Goal: Task Accomplishment & Management: Manage account settings

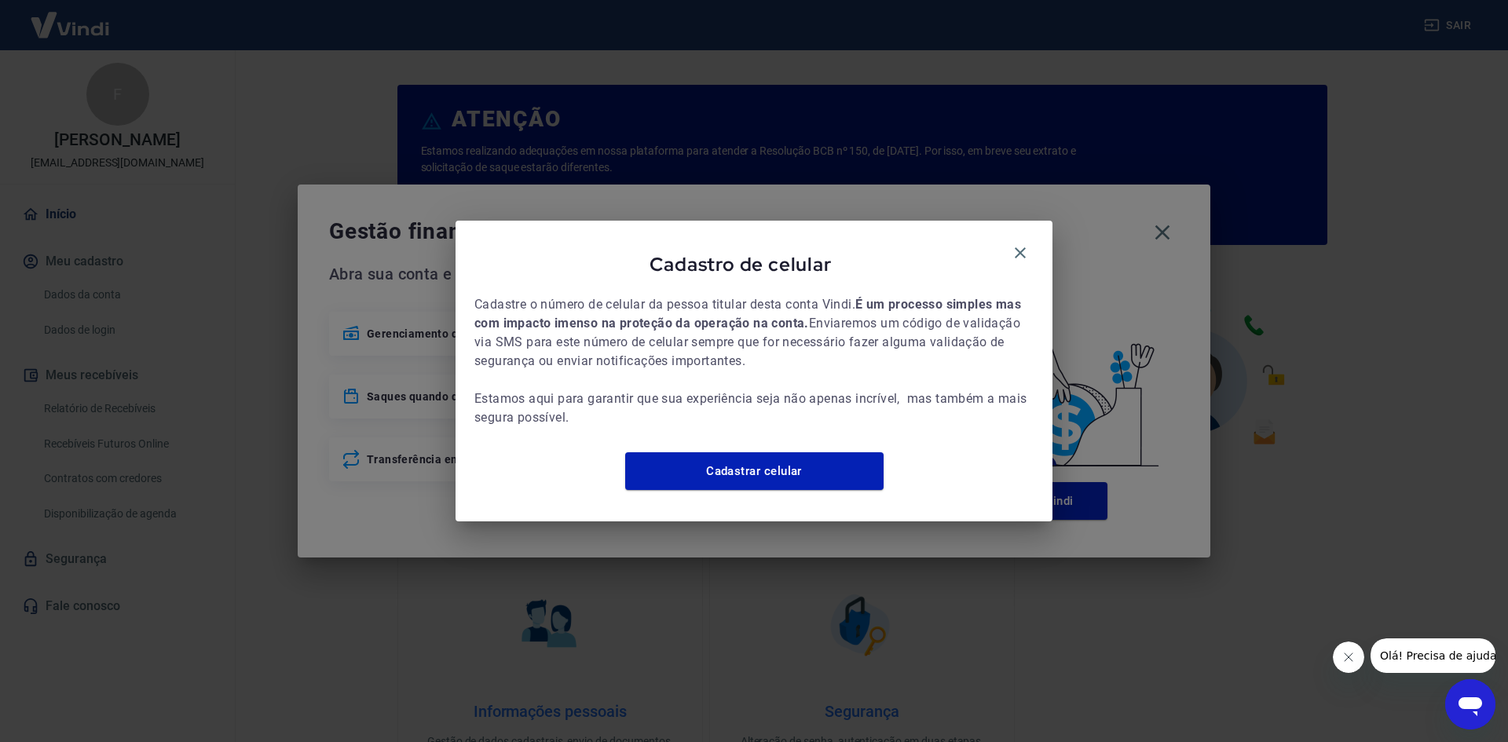
click at [1008, 254] on div "Cadastro de celular" at bounding box center [753, 268] width 559 height 56
click at [1019, 247] on icon "button" at bounding box center [1020, 252] width 11 height 11
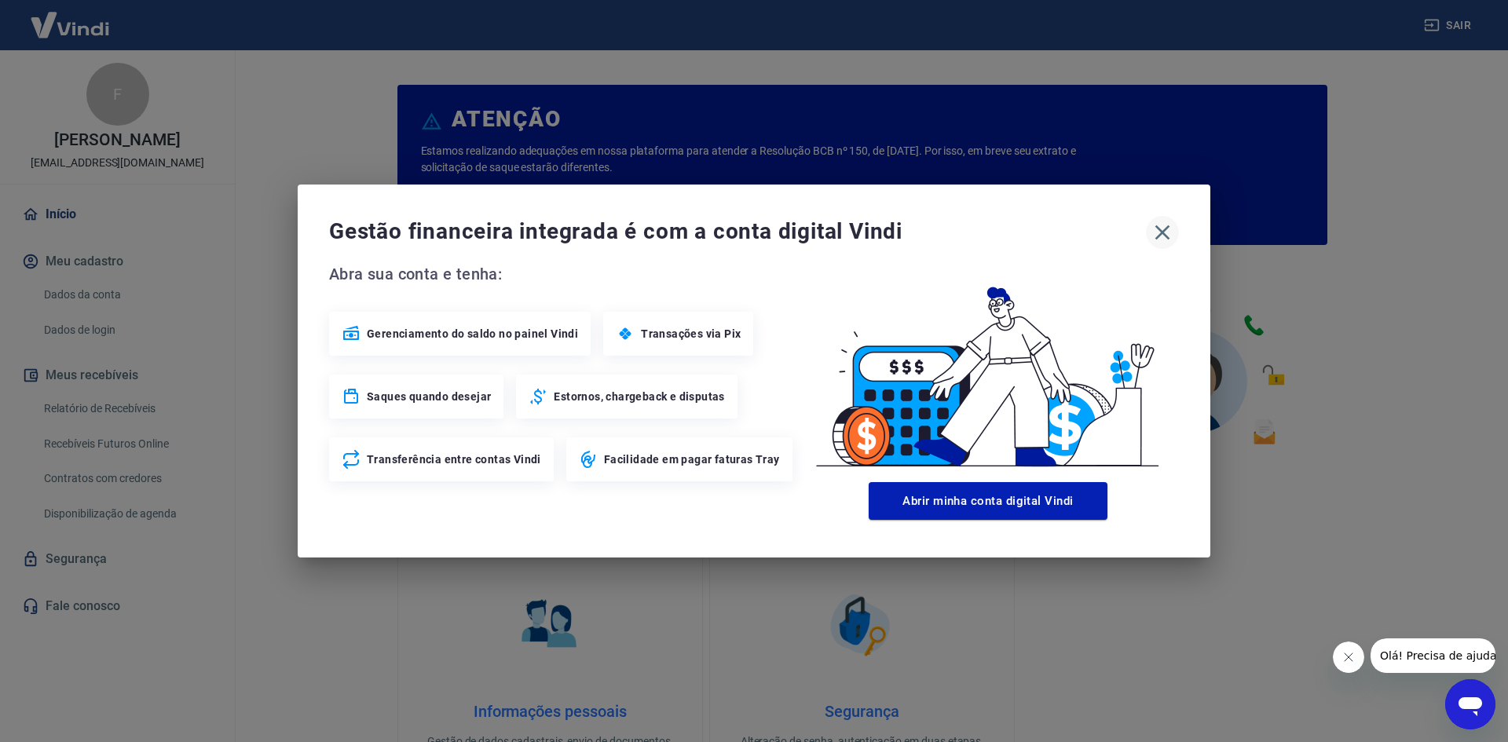
click at [1172, 230] on icon "button" at bounding box center [1162, 232] width 25 height 25
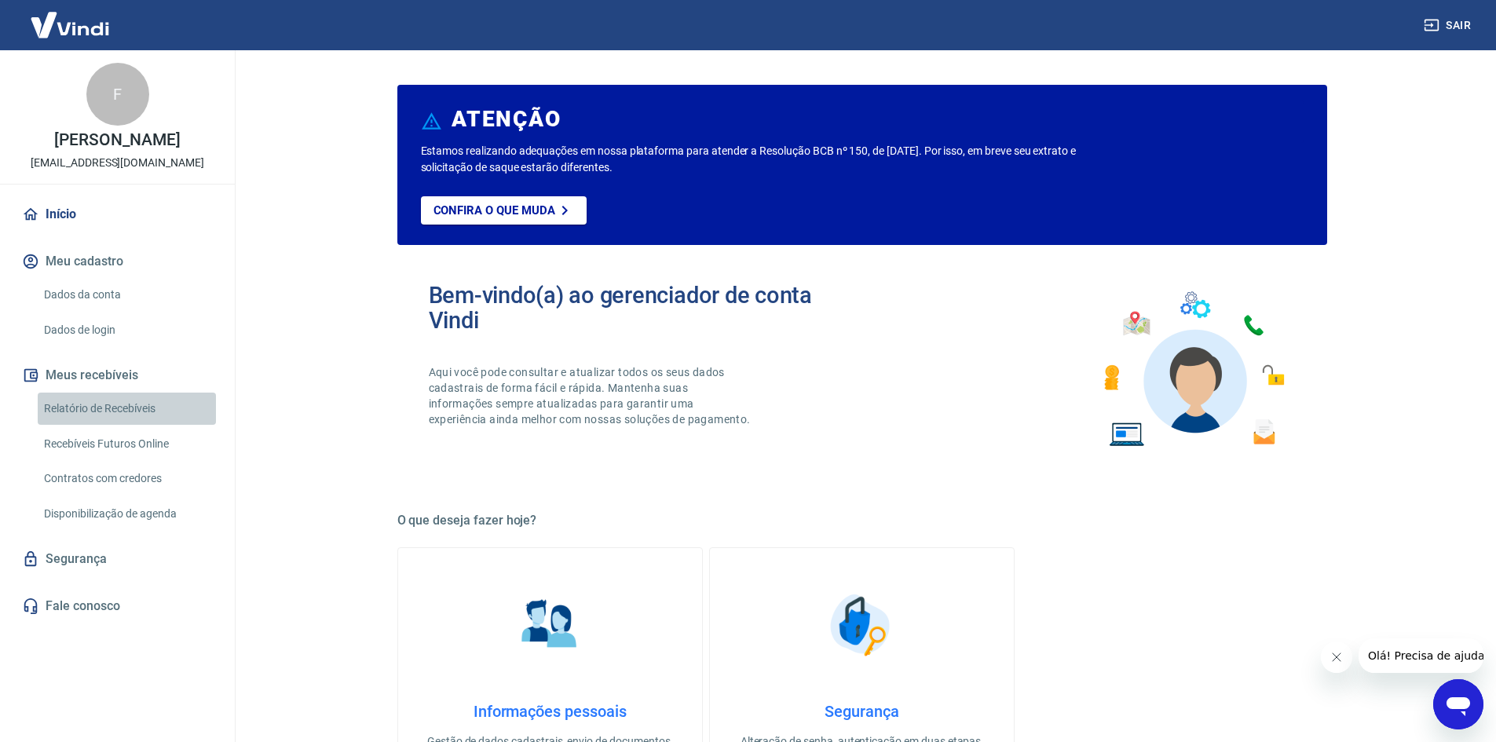
click at [128, 409] on link "Relatório de Recebíveis" at bounding box center [127, 409] width 178 height 32
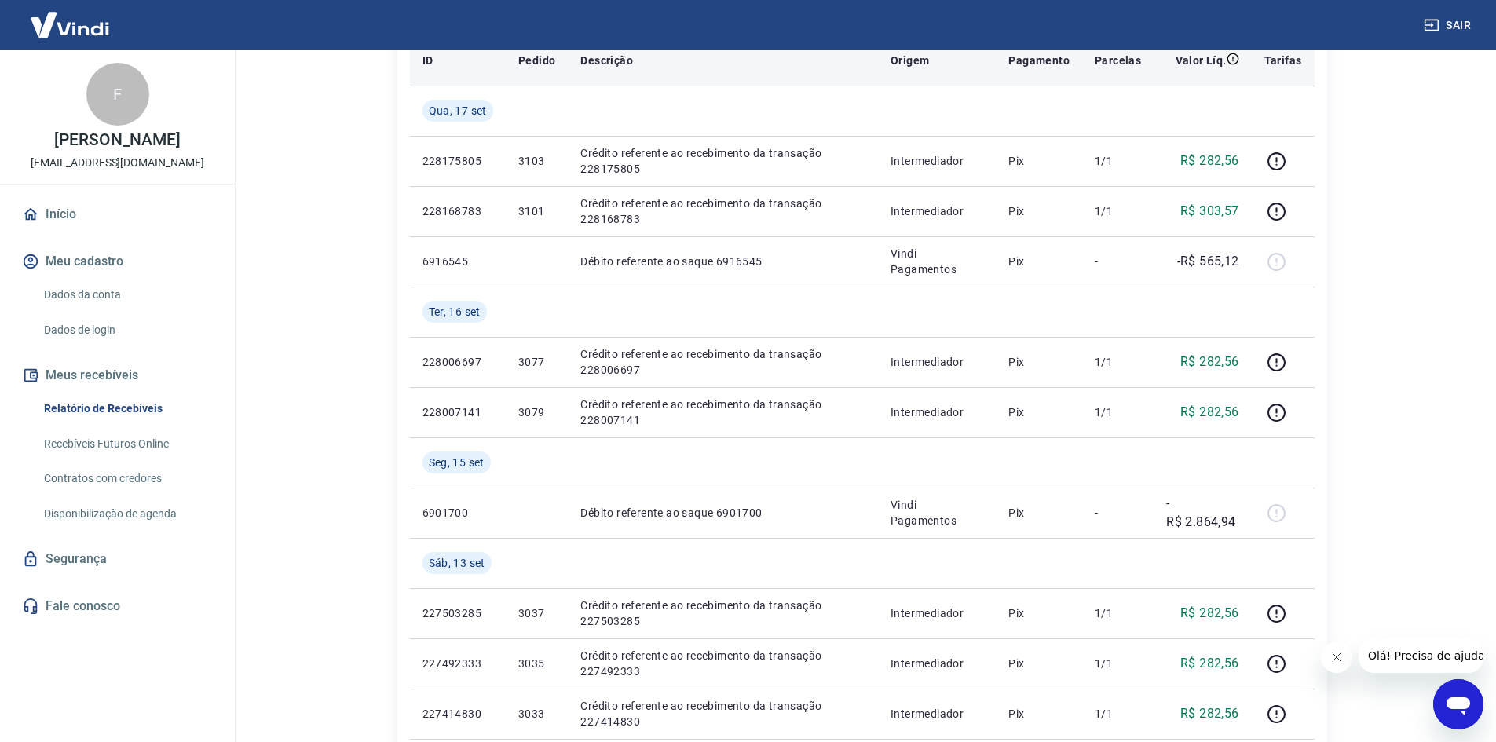
scroll to position [314, 0]
